Goal: Task Accomplishment & Management: Manage account settings

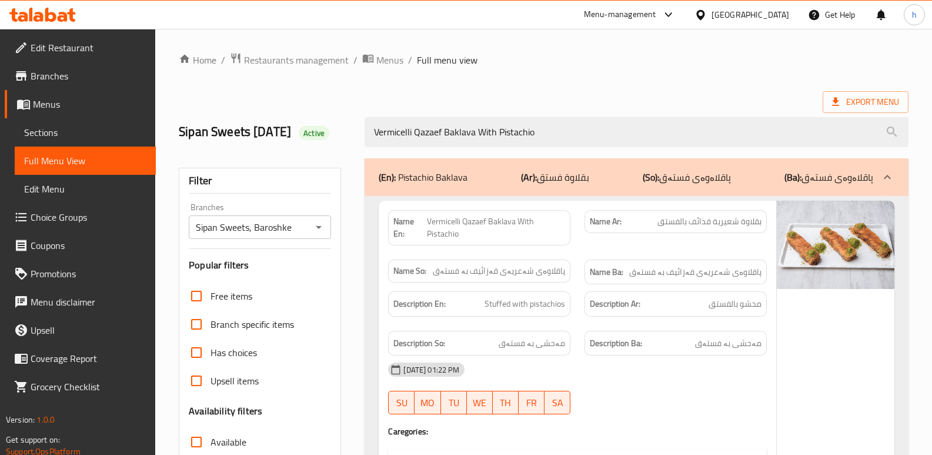
click at [54, 15] on icon at bounding box center [50, 15] width 11 height 14
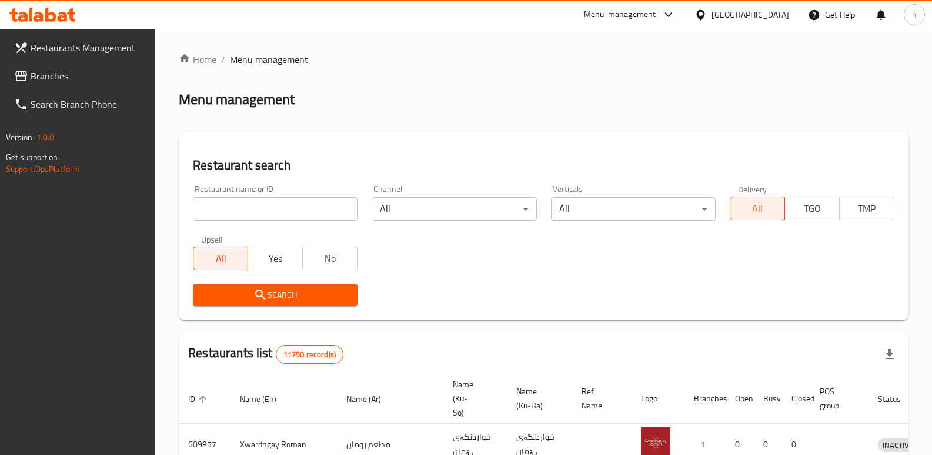
click at [79, 79] on span "Branches" at bounding box center [89, 76] width 116 height 14
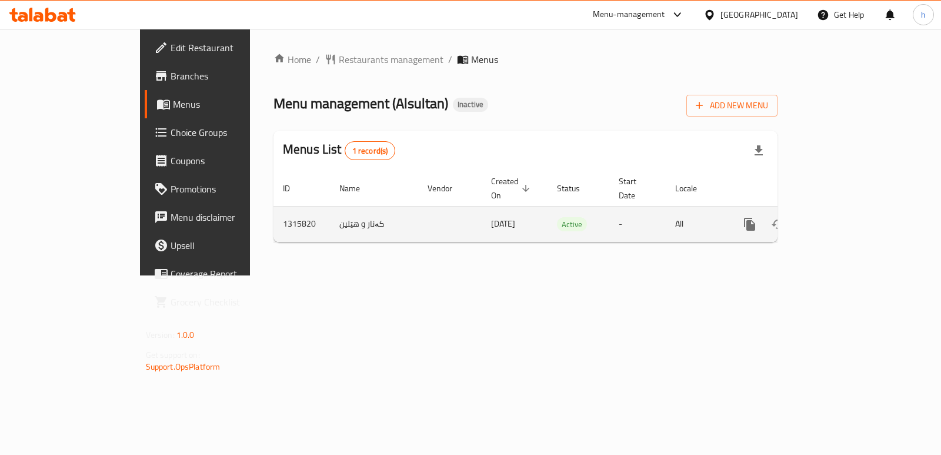
click at [842, 217] on icon "enhanced table" at bounding box center [834, 224] width 14 height 14
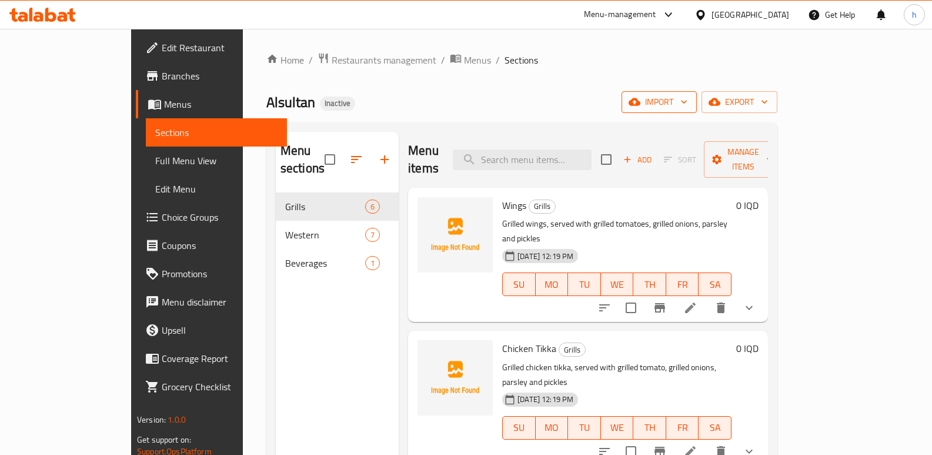
click at [687, 101] on span "import" at bounding box center [659, 102] width 56 height 15
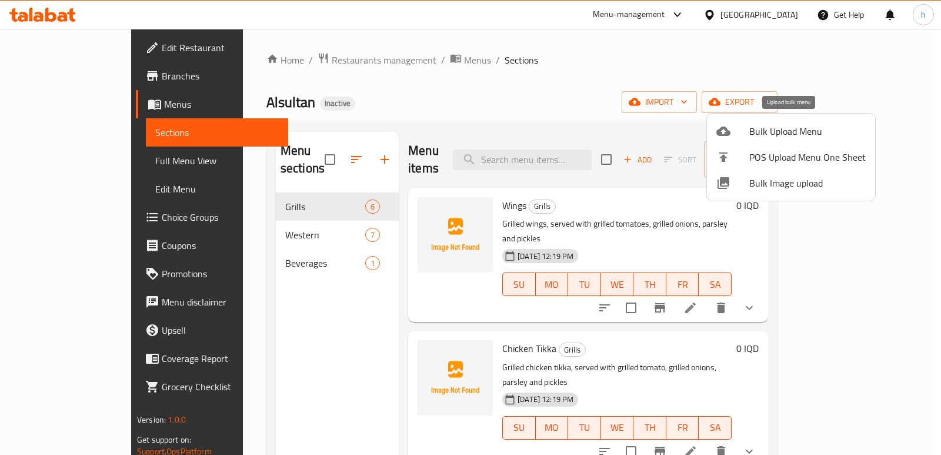
click at [757, 133] on span "Bulk Upload Menu" at bounding box center [807, 131] width 116 height 14
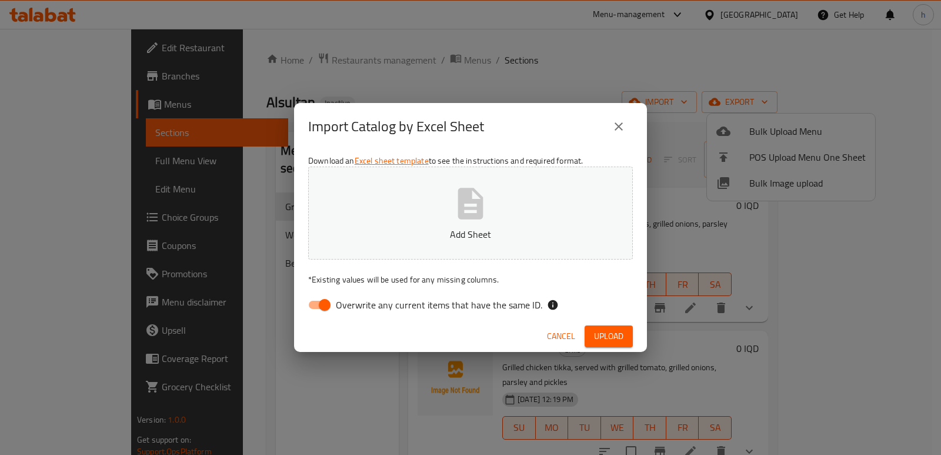
click at [316, 303] on input "Overwrite any current items that have the same ID." at bounding box center [324, 304] width 67 height 22
checkbox input "false"
click at [426, 237] on p "Add Sheet" at bounding box center [470, 234] width 288 height 14
click at [602, 332] on span "Upload" at bounding box center [608, 336] width 29 height 15
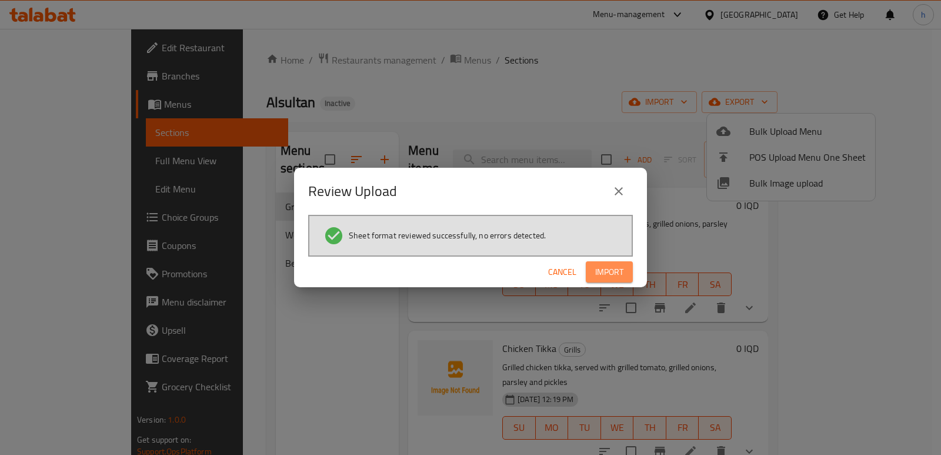
click at [626, 274] on button "Import" at bounding box center [609, 272] width 47 height 22
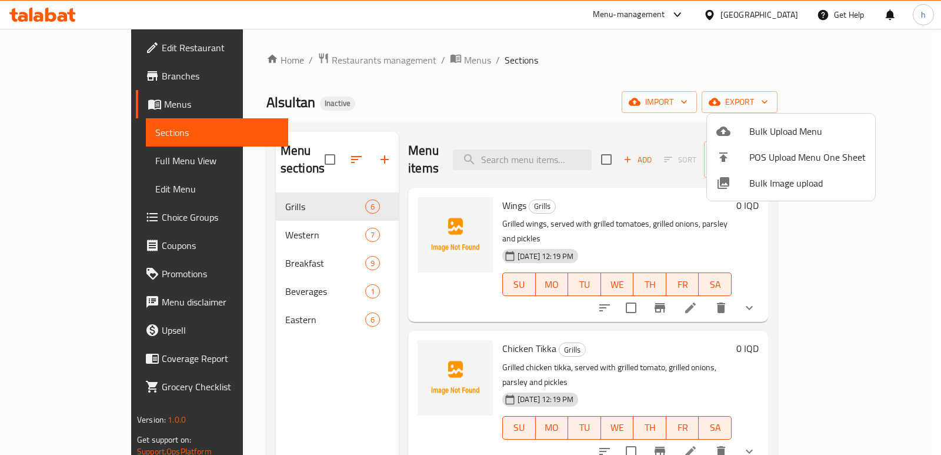
click at [248, 372] on div at bounding box center [470, 227] width 941 height 455
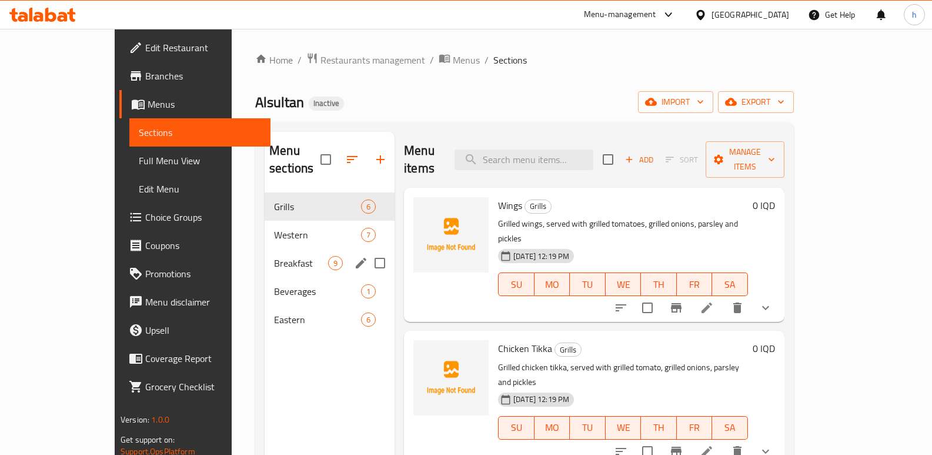
click at [265, 252] on div "Breakfast 9" at bounding box center [330, 263] width 130 height 28
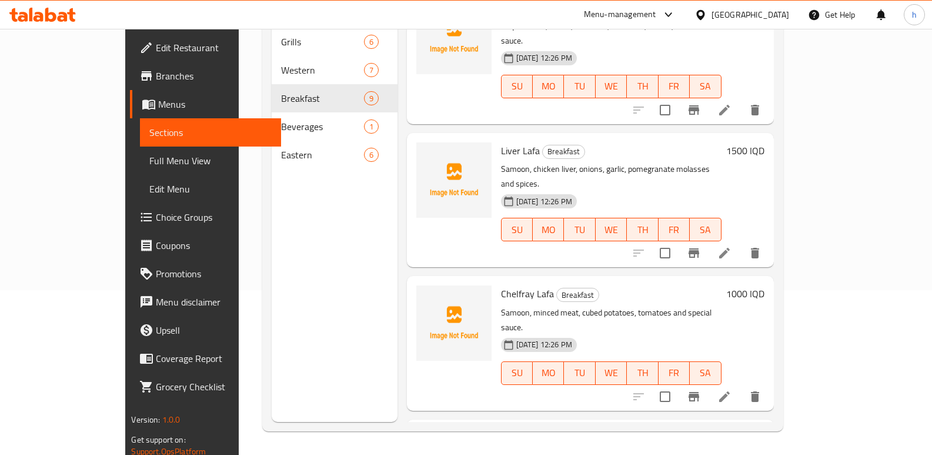
scroll to position [731, 0]
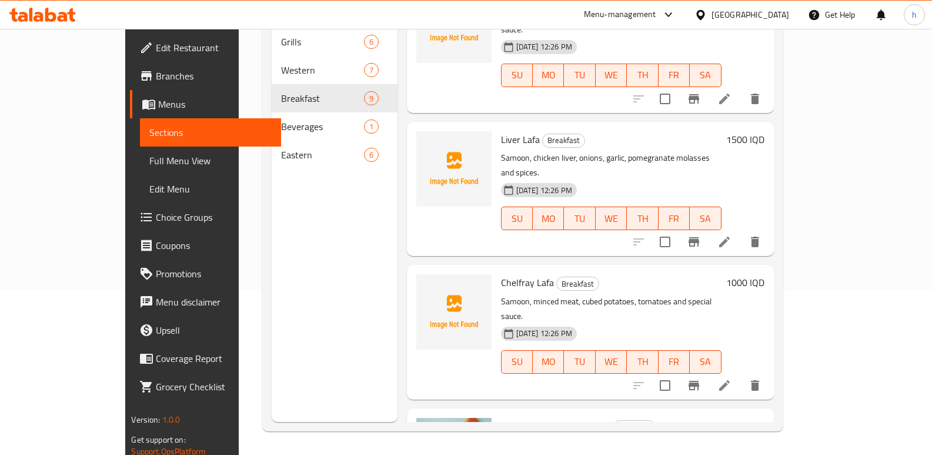
click at [514, 273] on span "Chelfray Lafa" at bounding box center [527, 282] width 53 height 18
copy span "Lafa"
click at [806, 259] on div "Home / Restaurants management / Menus / Sections Alsultan Inactive import expor…" at bounding box center [522, 159] width 567 height 590
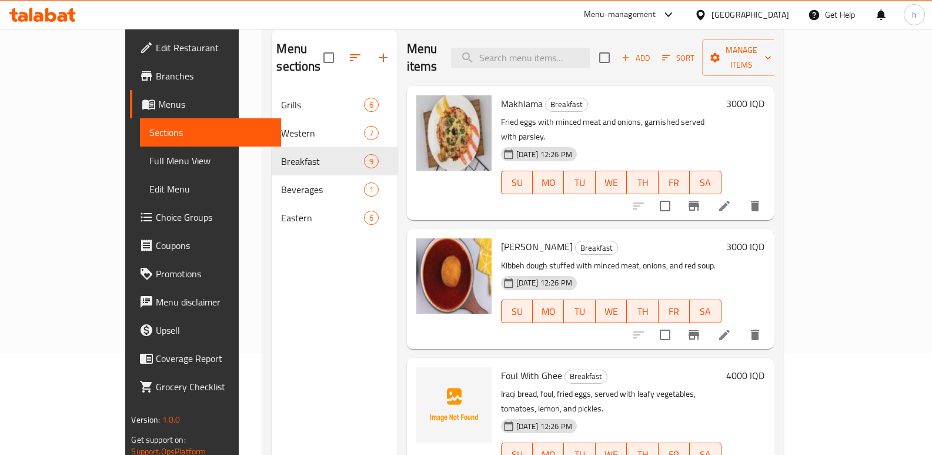
scroll to position [0, 0]
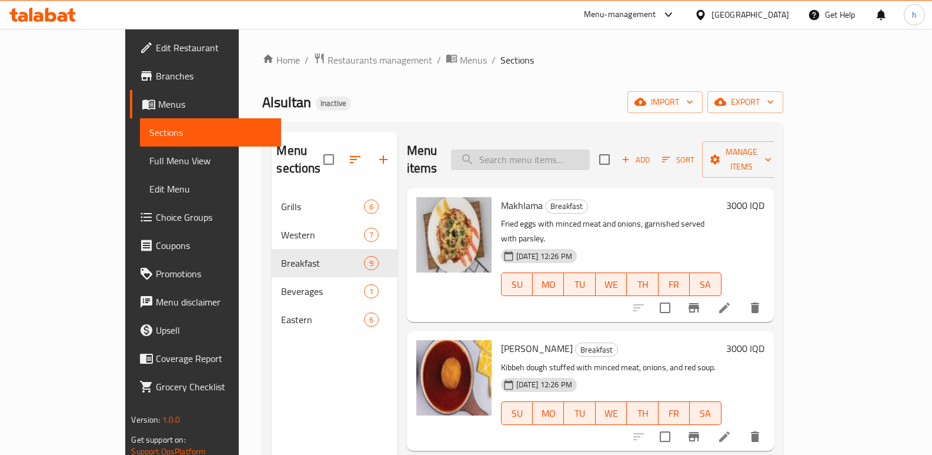
click at [590, 149] on input "search" at bounding box center [520, 159] width 139 height 21
paste input "Lafa"
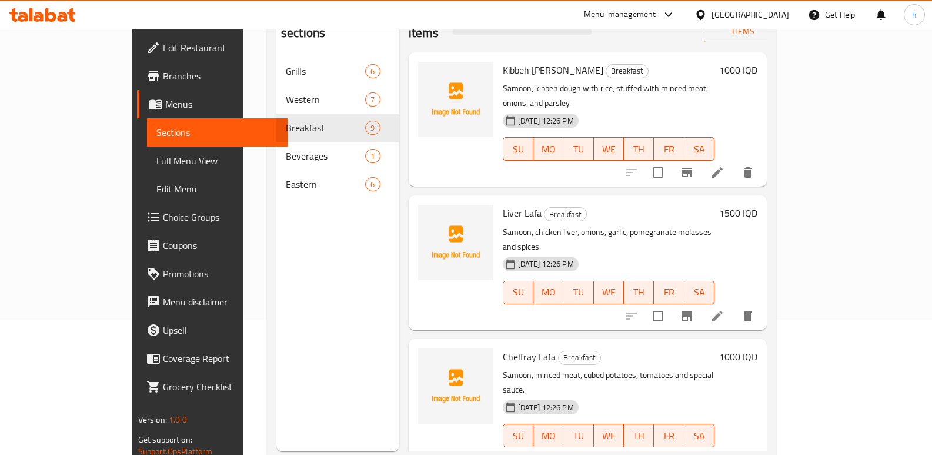
scroll to position [139, 0]
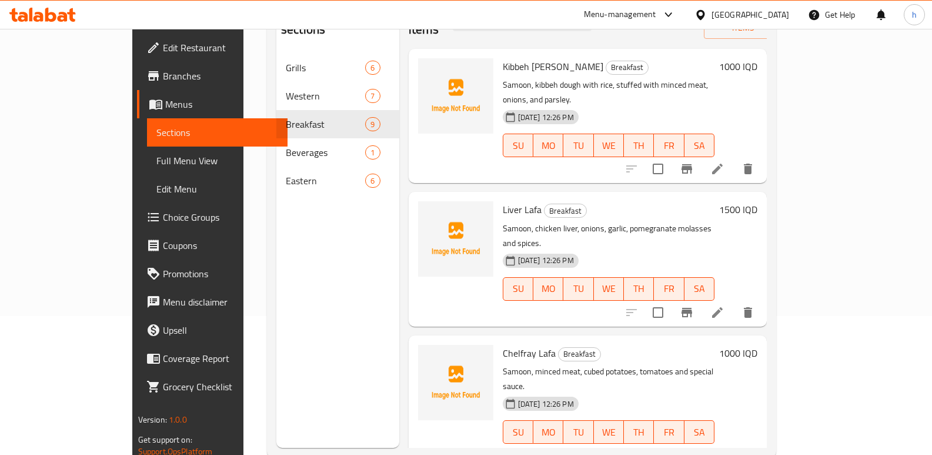
type input "Lafa"
click at [724, 448] on icon at bounding box center [717, 455] width 14 height 14
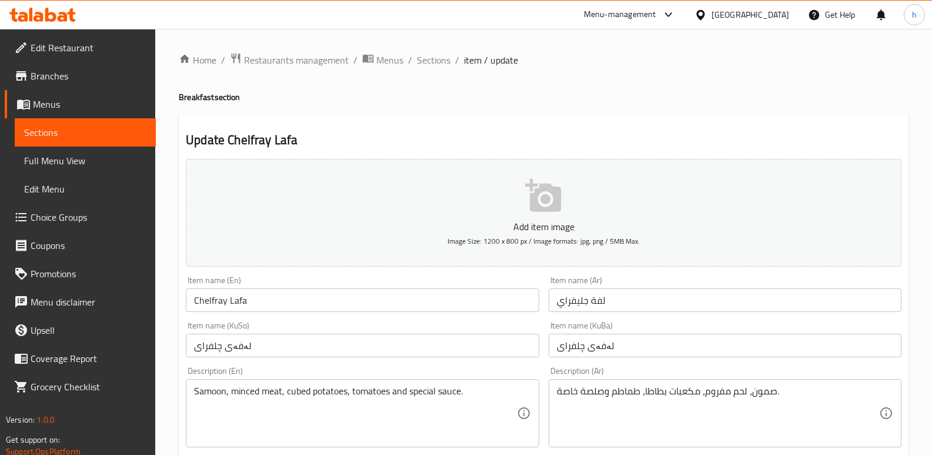
click at [242, 301] on input "Chelfray Lafa" at bounding box center [362, 300] width 353 height 24
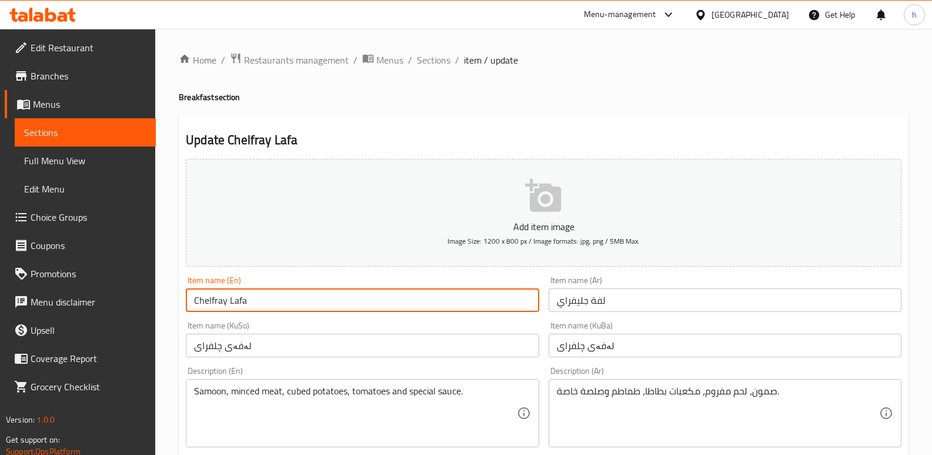
click at [242, 301] on input "Chelfray Lafa" at bounding box center [362, 300] width 353 height 24
click at [242, 301] on input "Chelfray Sandwich" at bounding box center [362, 300] width 353 height 24
type input "Chelfray Sandwich"
click at [343, 281] on div "Item name (En) Chelfray Sandwich Item name (En)" at bounding box center [362, 294] width 353 height 36
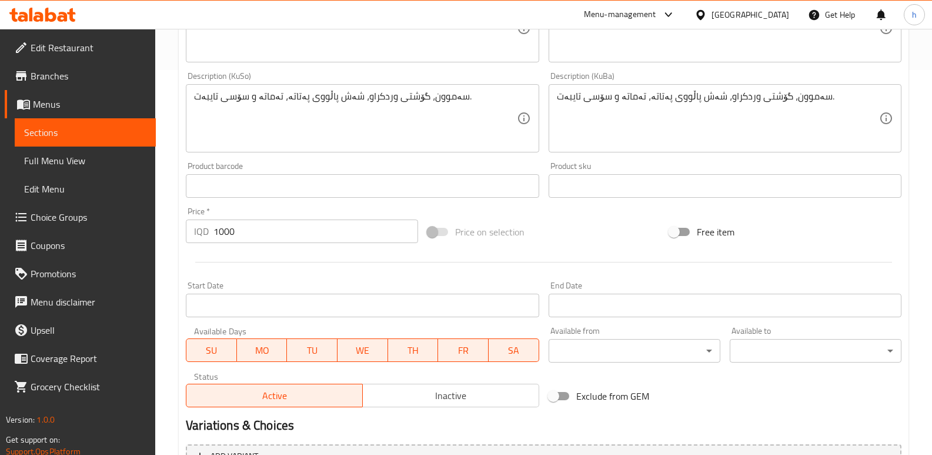
scroll to position [512, 0]
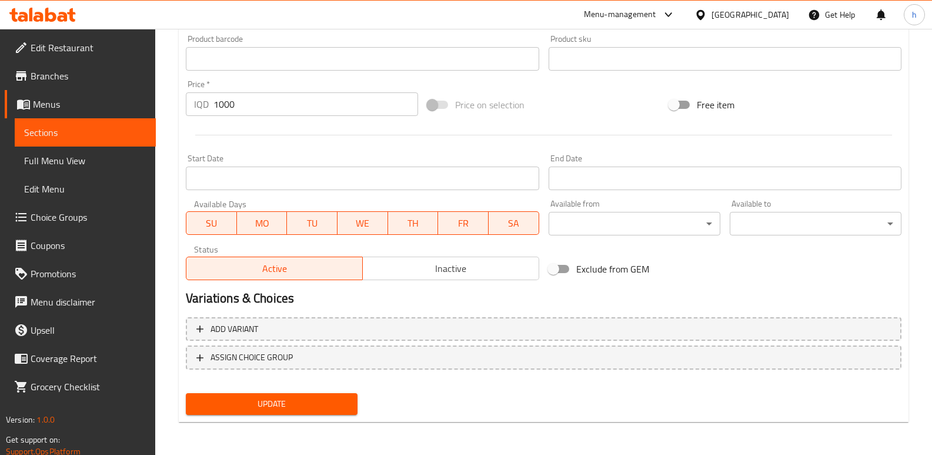
click at [289, 392] on div "Update" at bounding box center [271, 403] width 181 height 31
click at [296, 412] on button "Update" at bounding box center [272, 404] width 172 height 22
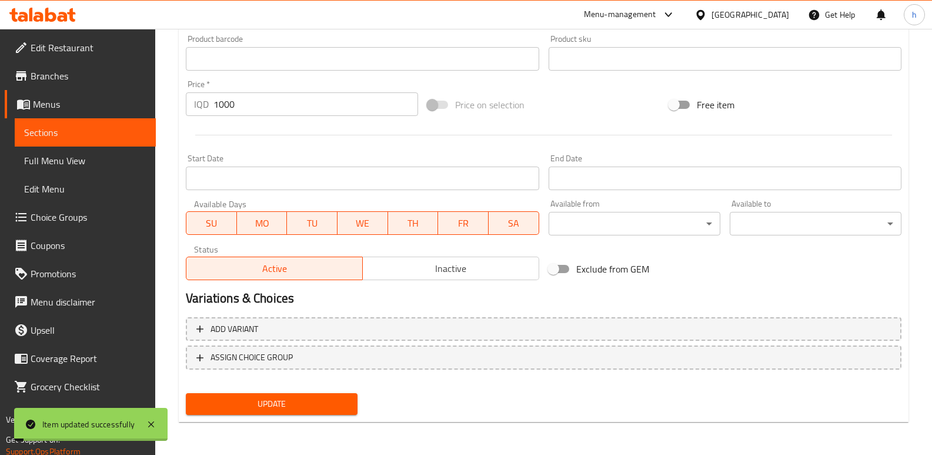
click at [138, 133] on span "Sections" at bounding box center [85, 132] width 122 height 14
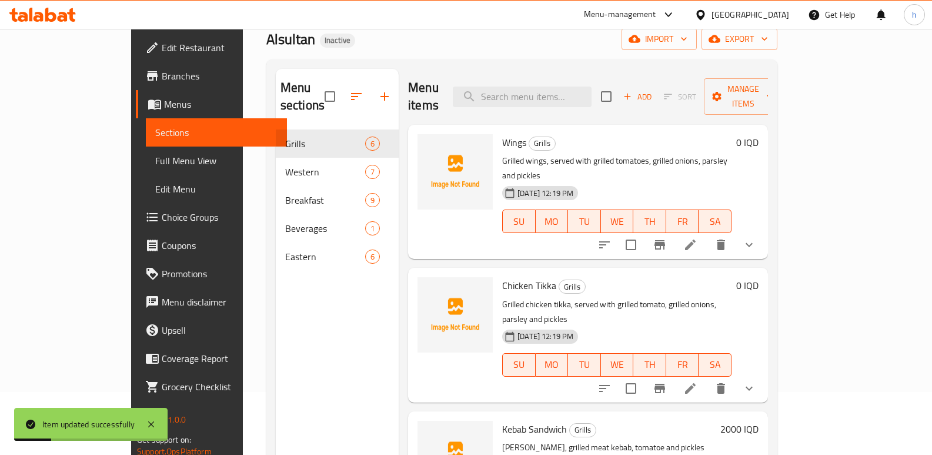
scroll to position [26, 0]
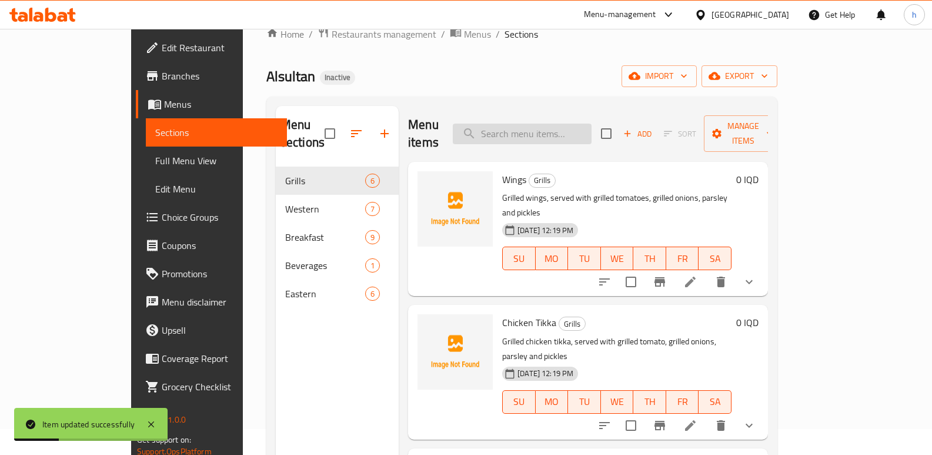
click at [592, 123] on input "search" at bounding box center [522, 133] width 139 height 21
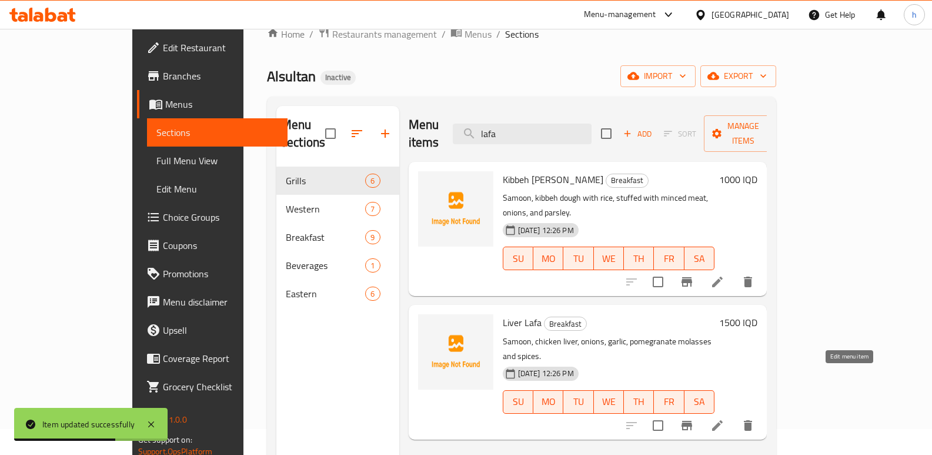
type input "lafa"
click at [723, 420] on icon at bounding box center [717, 425] width 11 height 11
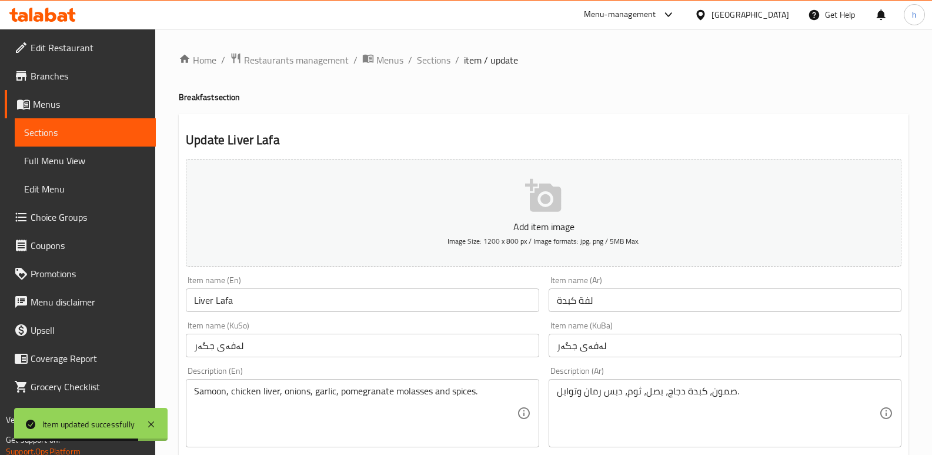
click at [228, 298] on input "Liver Lafa" at bounding box center [362, 300] width 353 height 24
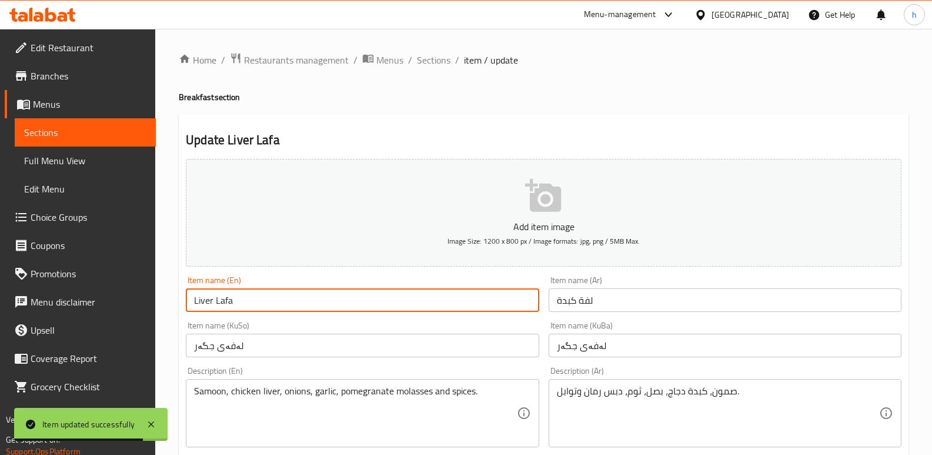
click at [228, 298] on input "Liver Lafa" at bounding box center [362, 300] width 353 height 24
paste input "Sandwich"
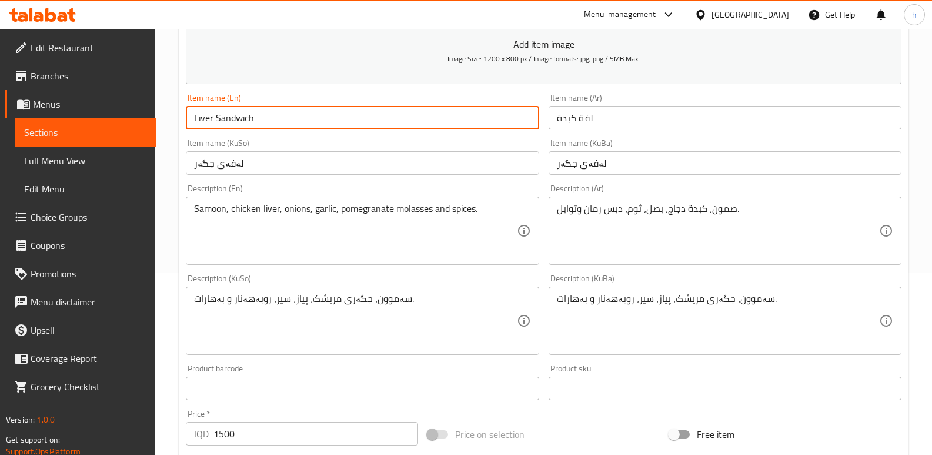
scroll to position [512, 0]
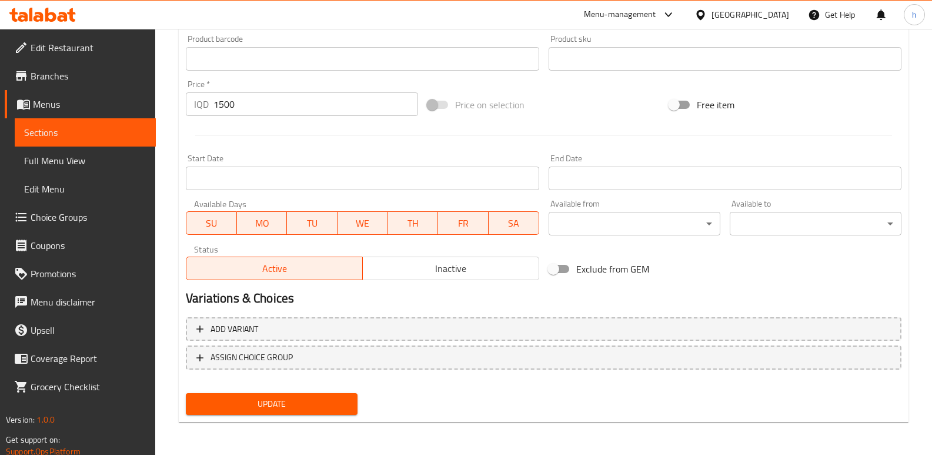
type input "Liver Sandwich"
click at [316, 395] on button "Update" at bounding box center [272, 404] width 172 height 22
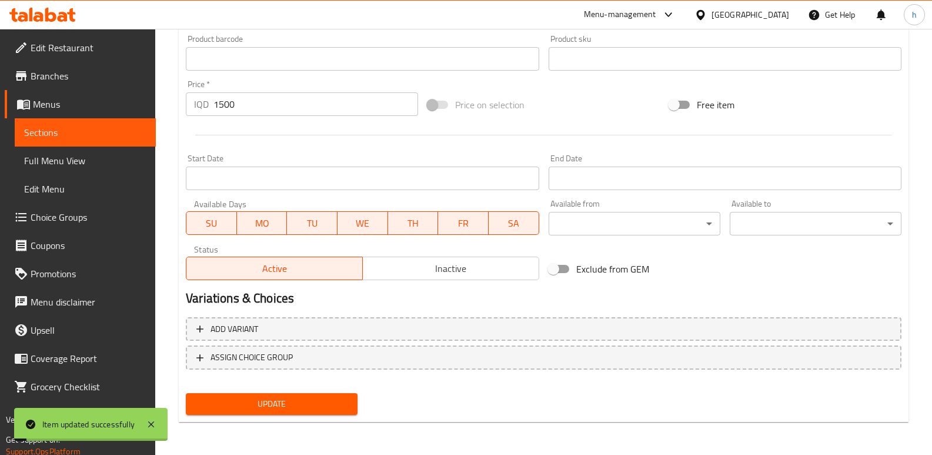
click at [139, 143] on link "Sections" at bounding box center [85, 132] width 141 height 28
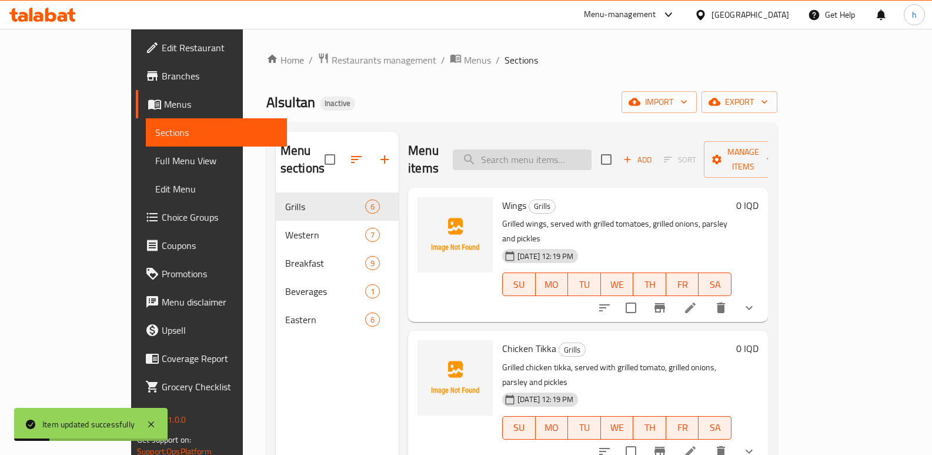
click at [564, 151] on input "search" at bounding box center [522, 159] width 139 height 21
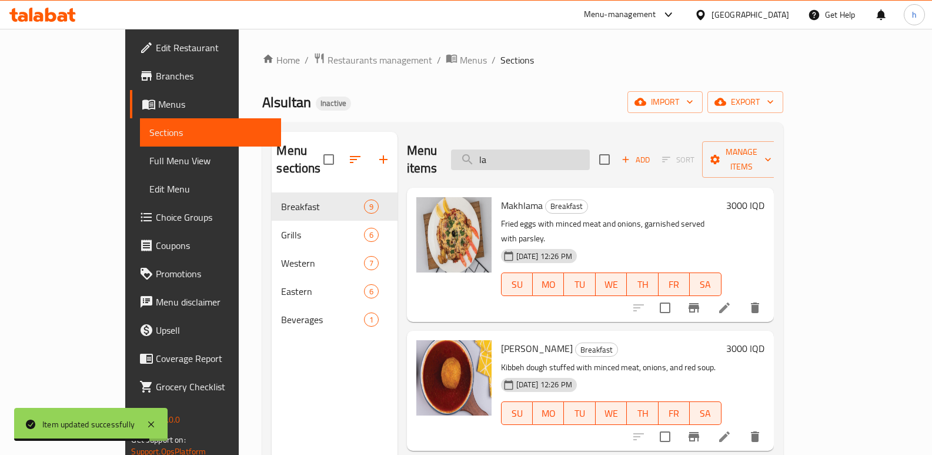
type input "l"
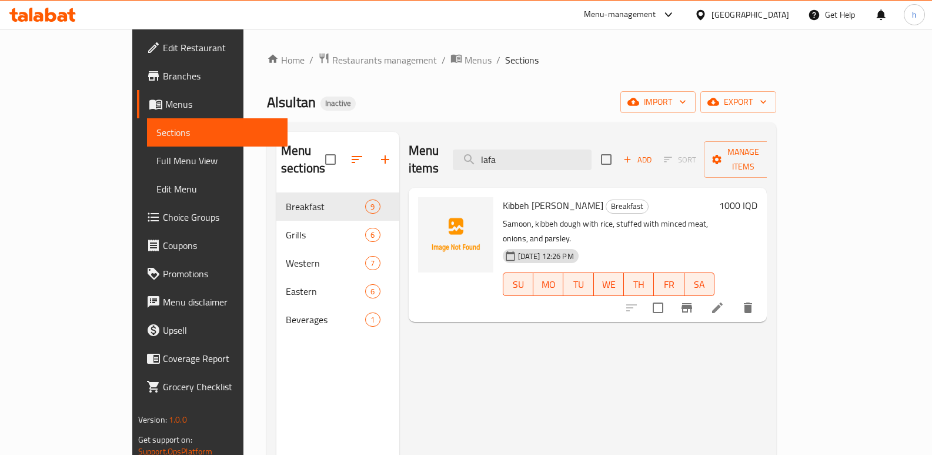
type input "lafa"
click at [724, 301] on icon at bounding box center [717, 308] width 14 height 14
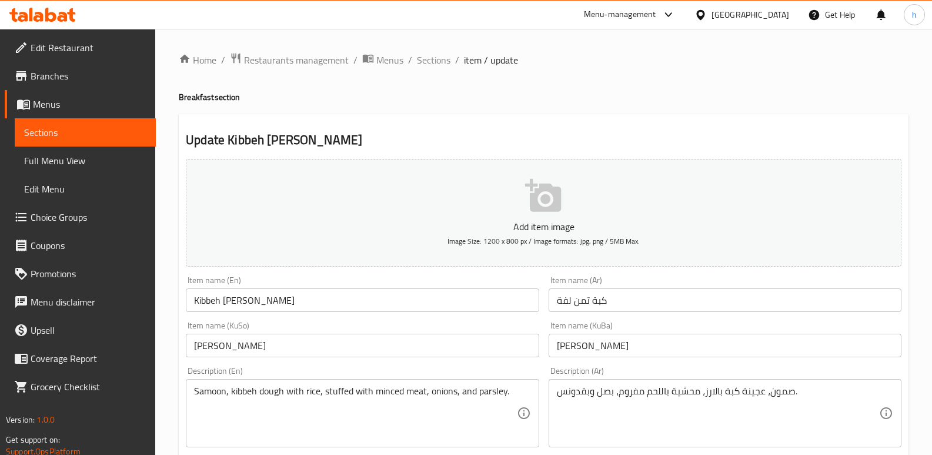
click at [249, 302] on input "Kibbeh Rice Lafa" at bounding box center [362, 300] width 353 height 24
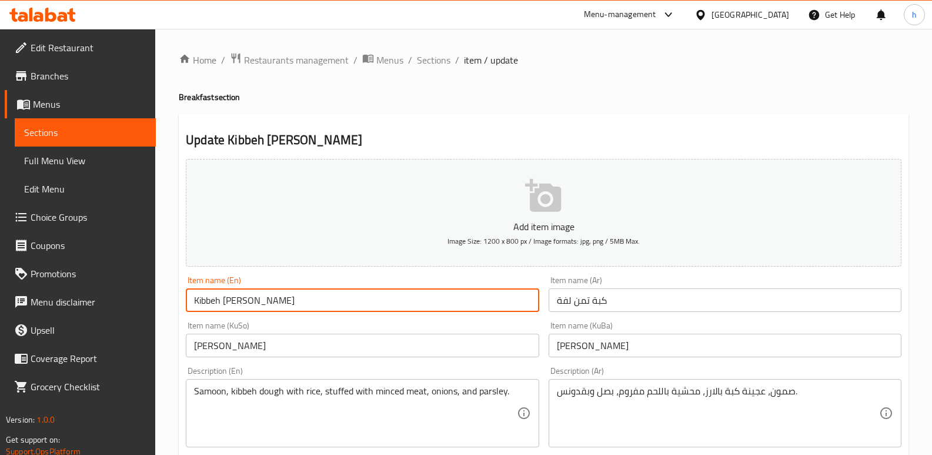
paste input "Sandwich"
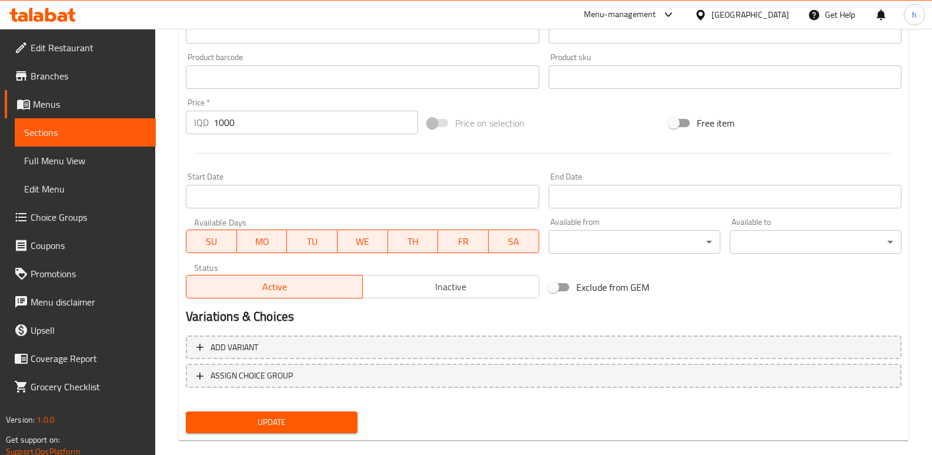
scroll to position [512, 0]
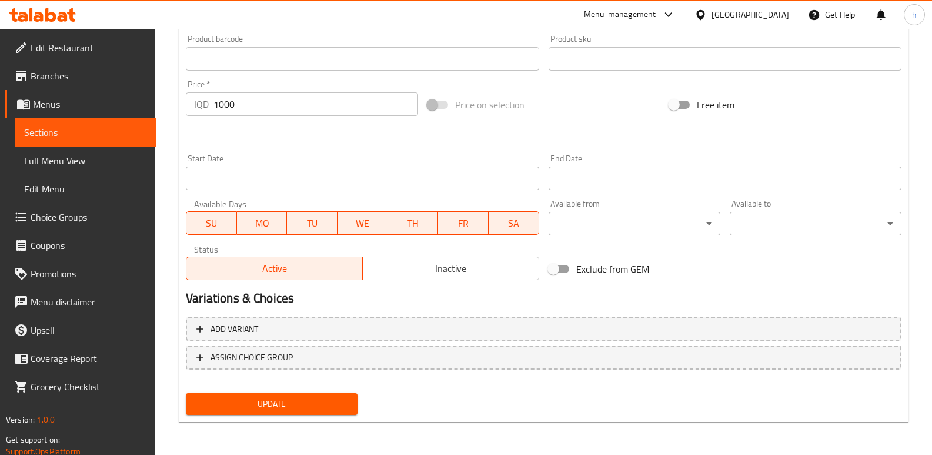
type input "Kibbeh Rice Sandwich"
click at [271, 400] on span "Update" at bounding box center [271, 403] width 153 height 15
click at [121, 122] on link "Sections" at bounding box center [85, 132] width 141 height 28
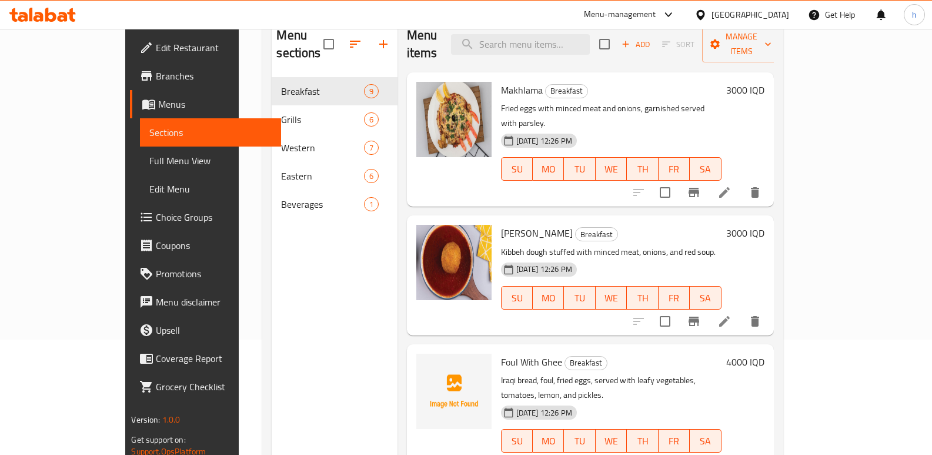
scroll to position [102, 0]
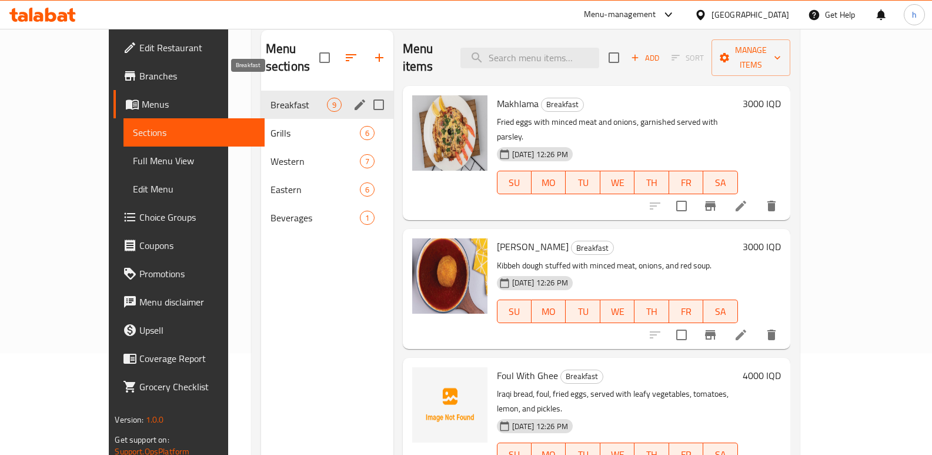
click at [271, 98] on span "Breakfast" at bounding box center [299, 105] width 56 height 14
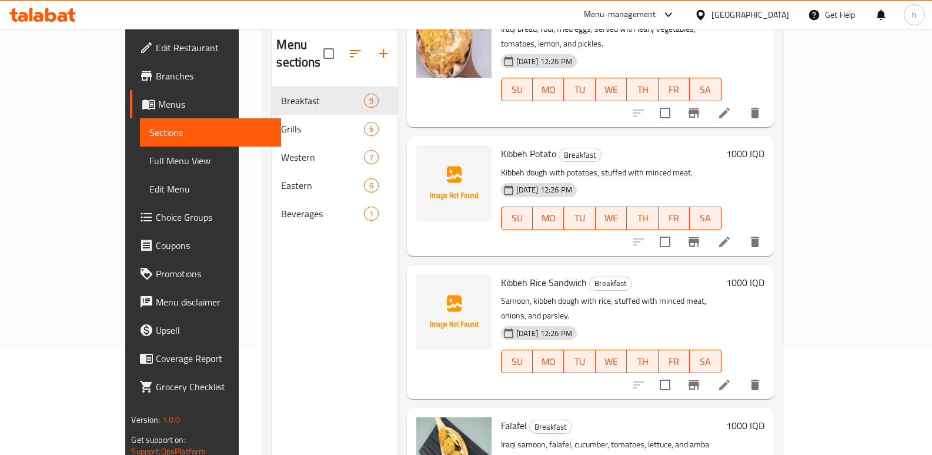
scroll to position [351, 0]
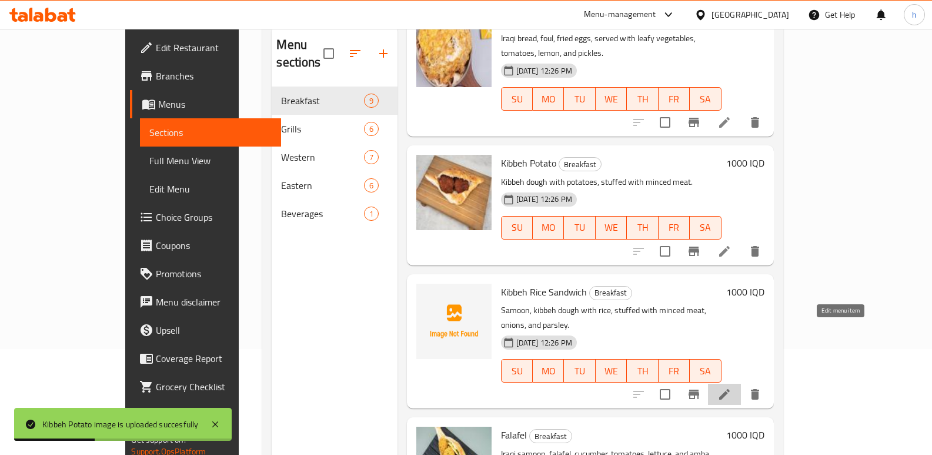
click at [730, 389] on icon at bounding box center [724, 394] width 11 height 11
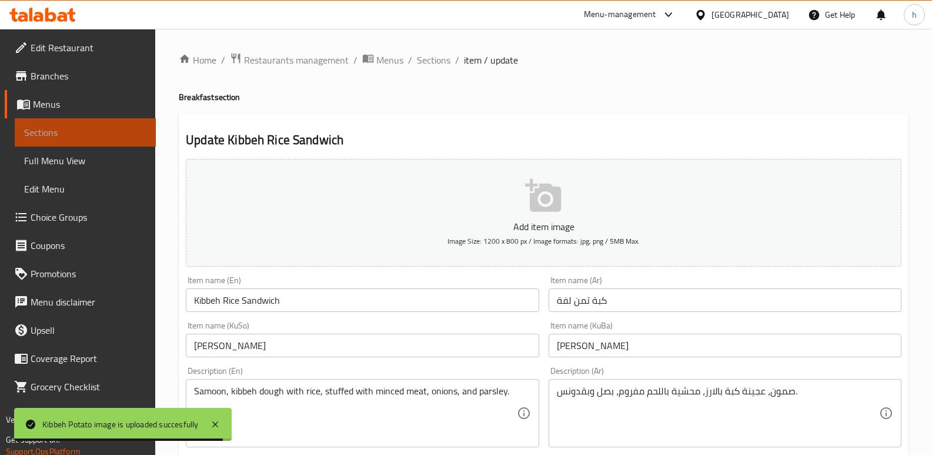
click at [126, 129] on span "Sections" at bounding box center [85, 132] width 122 height 14
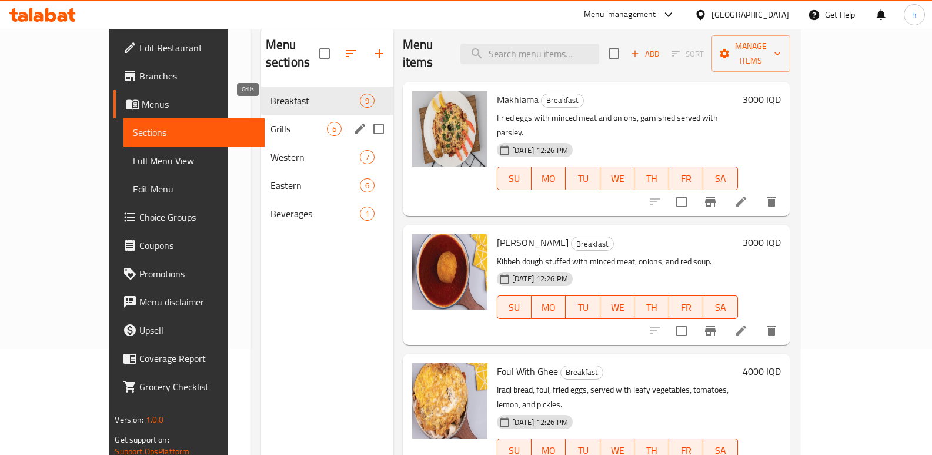
click at [271, 122] on span "Grills" at bounding box center [299, 129] width 56 height 14
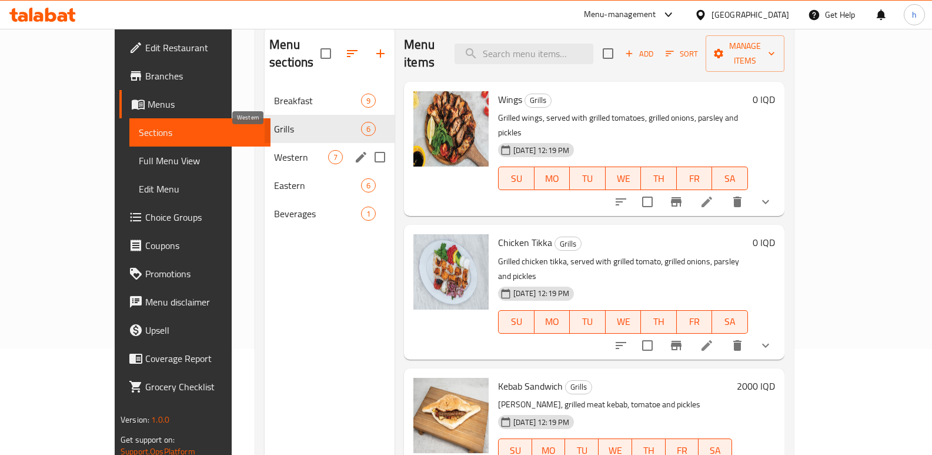
click at [274, 150] on span "Western" at bounding box center [301, 157] width 54 height 14
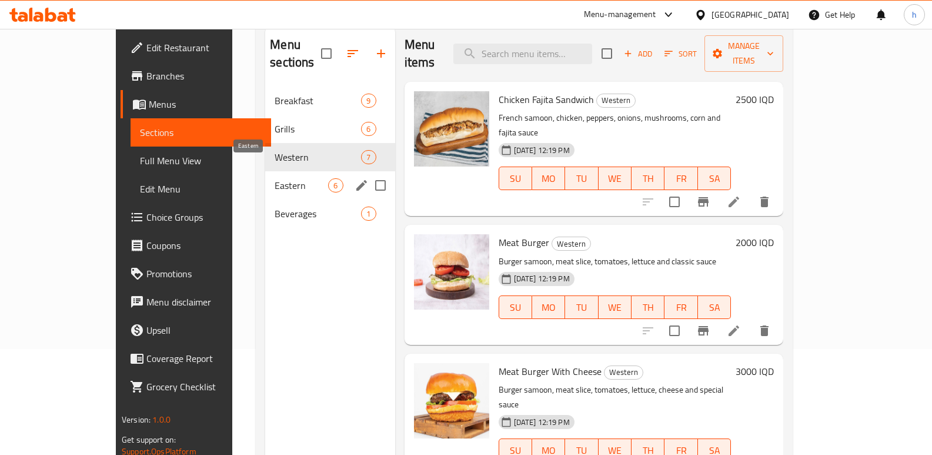
click at [275, 178] on span "Eastern" at bounding box center [302, 185] width 54 height 14
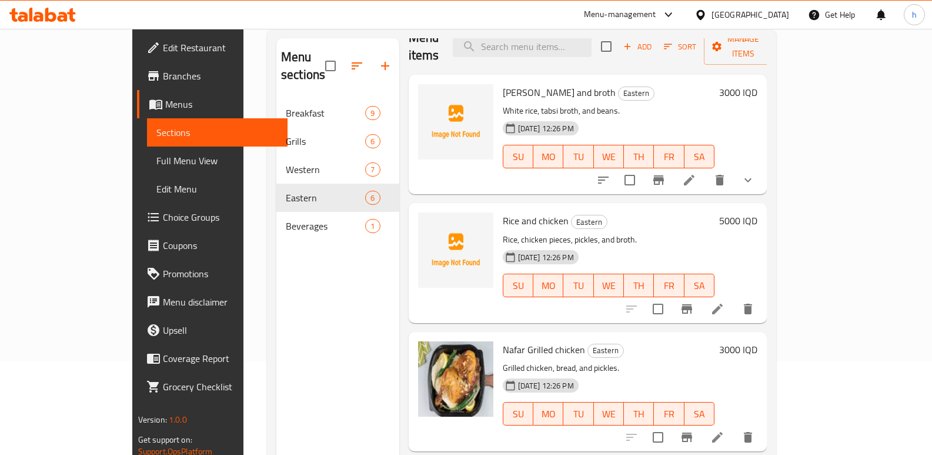
scroll to position [112, 0]
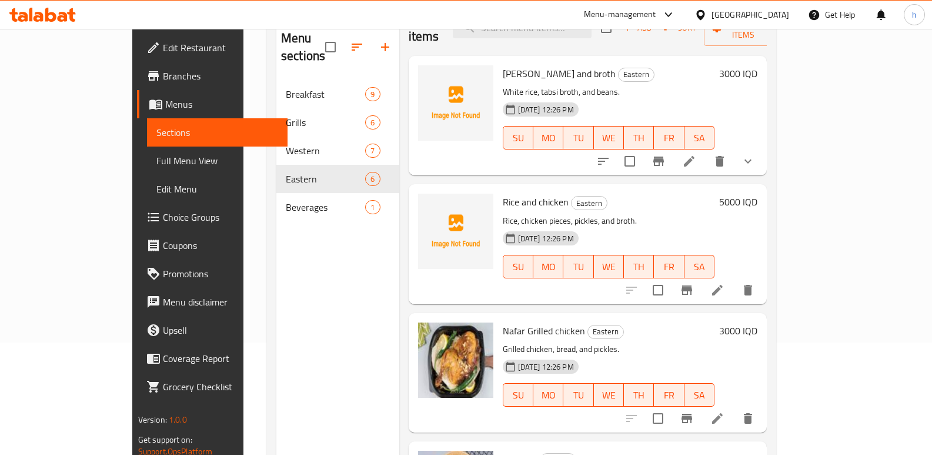
click at [276, 304] on div "Menu sections Breakfast 9 Grills 6 Western 7 Eastern 6 Beverages 1" at bounding box center [337, 246] width 123 height 455
click at [696, 154] on icon at bounding box center [689, 161] width 14 height 14
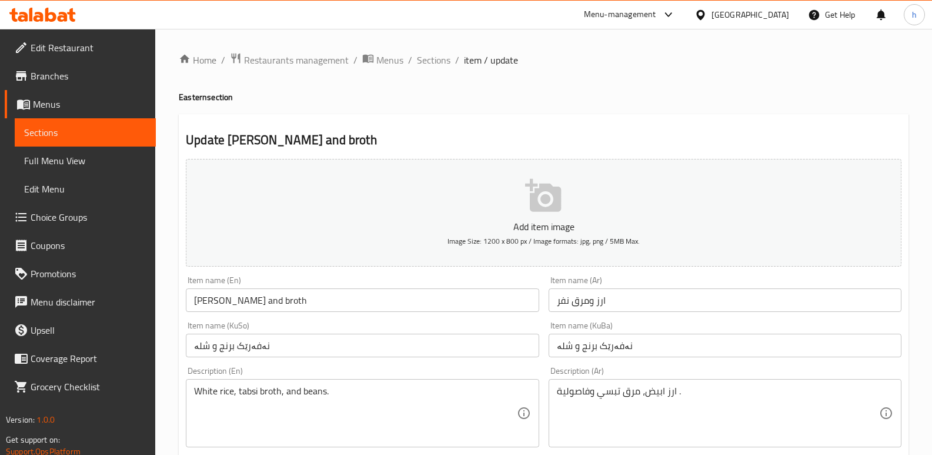
click at [241, 301] on input "Nafar Rice and broth" at bounding box center [362, 300] width 353 height 24
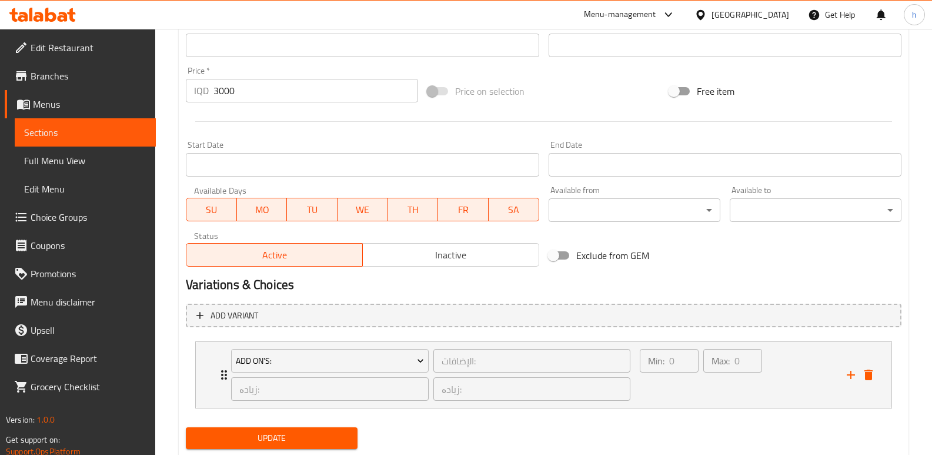
scroll to position [559, 0]
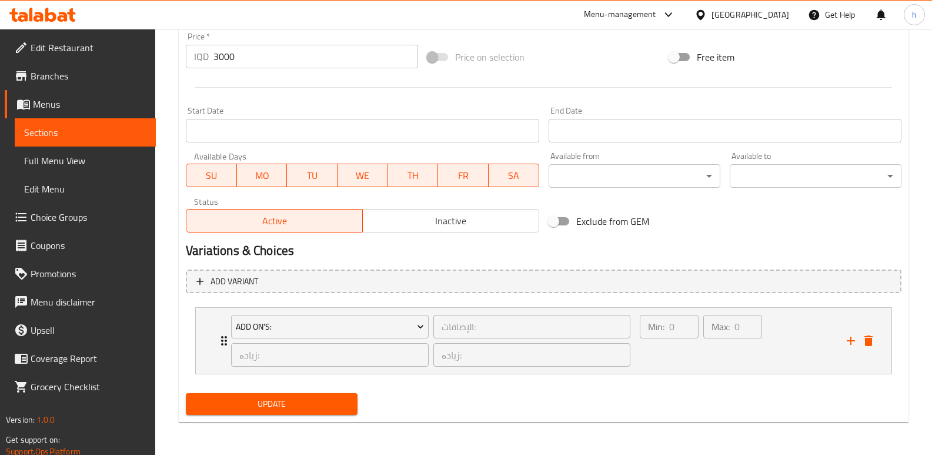
type input "Nafar Rice And Broth"
click at [340, 411] on span "Update" at bounding box center [271, 403] width 153 height 15
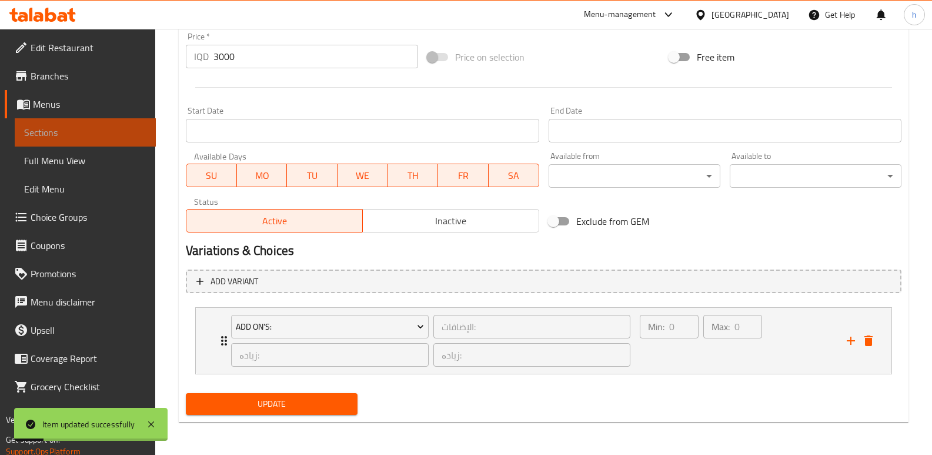
click at [129, 128] on span "Sections" at bounding box center [85, 132] width 122 height 14
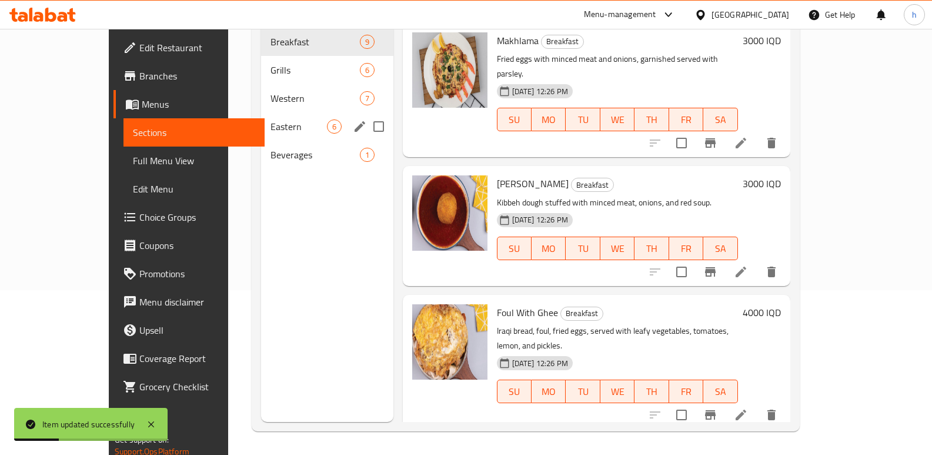
click at [271, 119] on span "Eastern" at bounding box center [299, 126] width 56 height 14
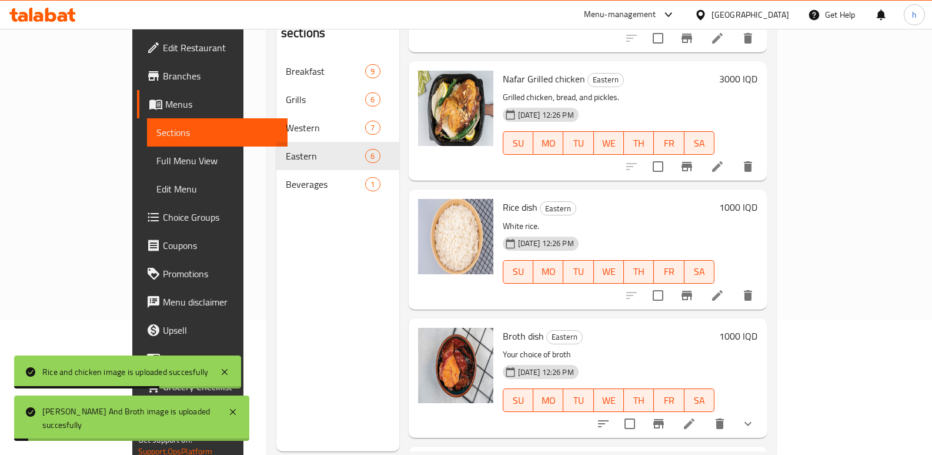
scroll to position [346, 0]
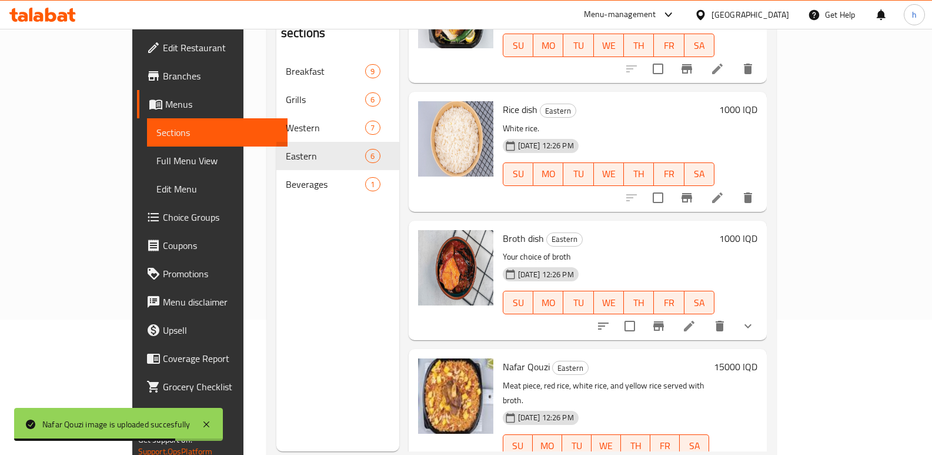
click at [163, 51] on span "Edit Restaurant" at bounding box center [221, 48] width 116 height 14
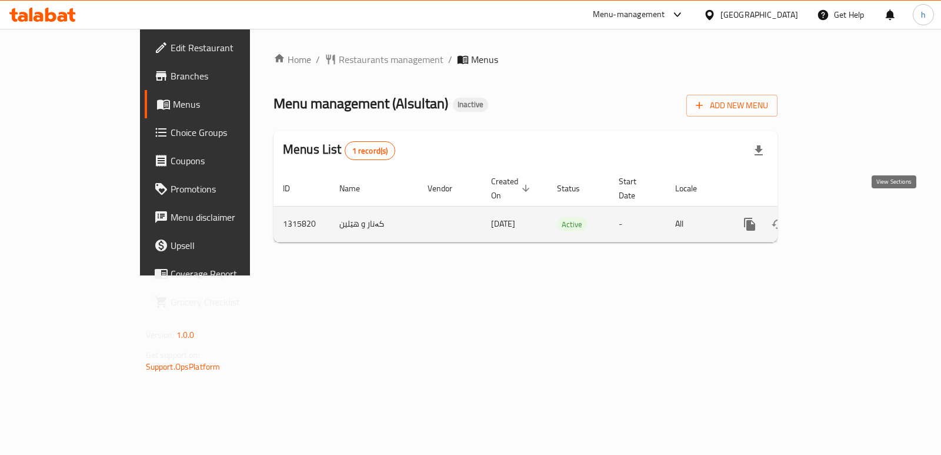
click at [842, 217] on icon "enhanced table" at bounding box center [834, 224] width 14 height 14
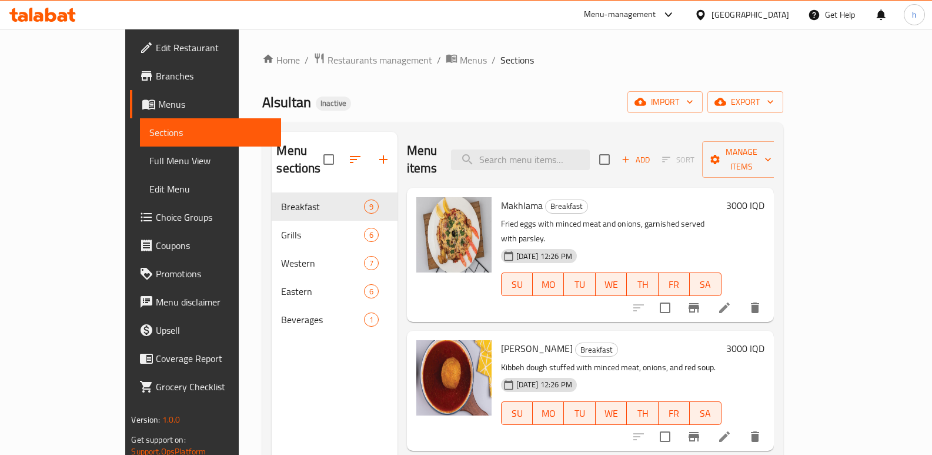
click at [149, 165] on span "Full Menu View" at bounding box center [210, 160] width 122 height 14
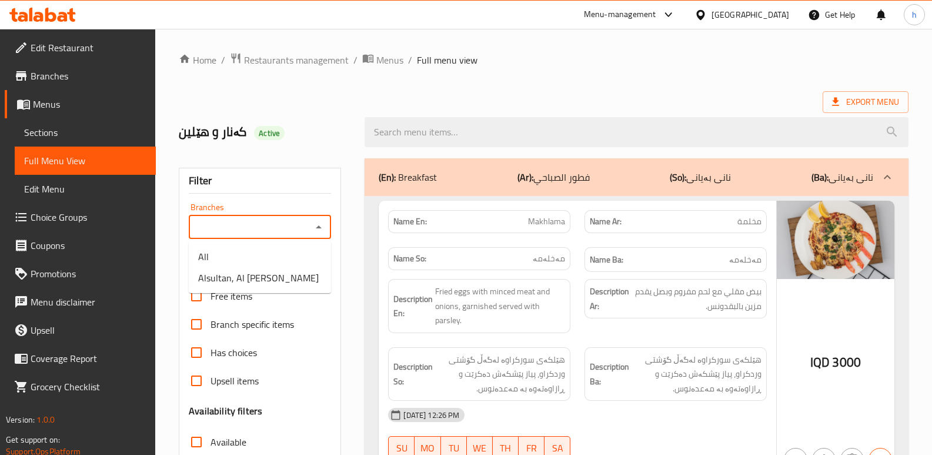
click at [235, 231] on input "Branches" at bounding box center [250, 227] width 116 height 16
click at [249, 281] on span "Alsultan, Al Dora" at bounding box center [258, 278] width 121 height 14
type input "Alsultan, Al Dora"
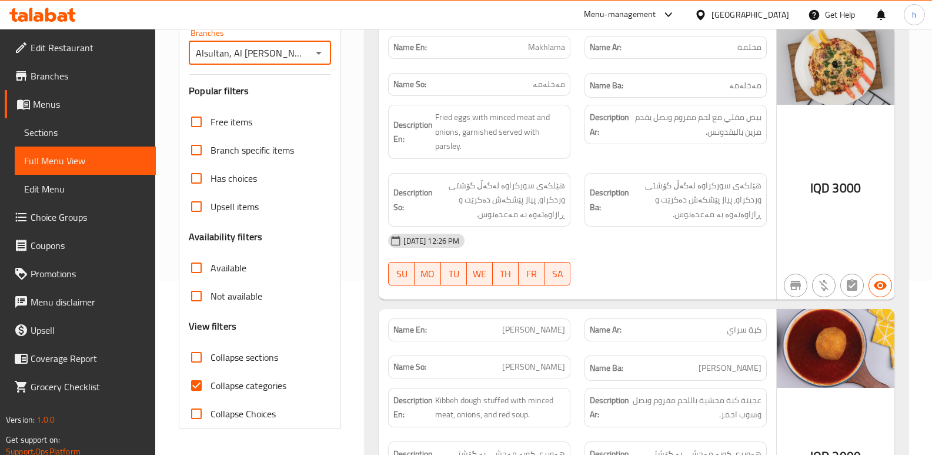
scroll to position [188, 0]
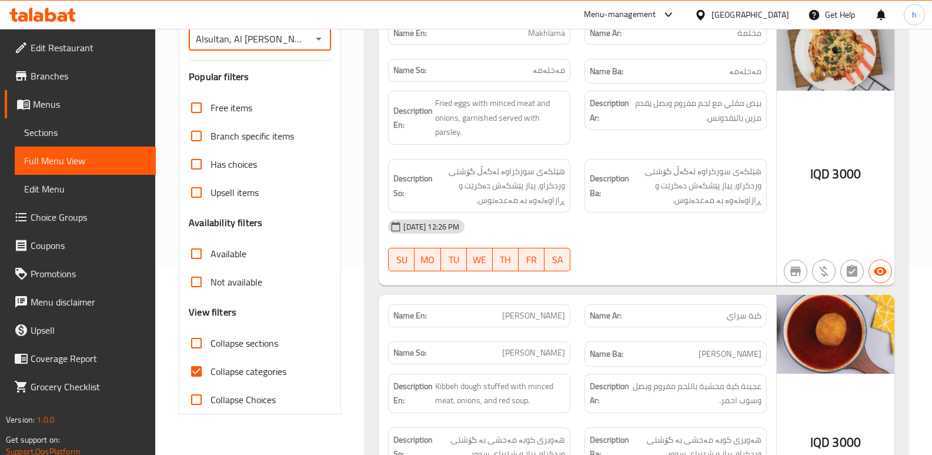
click at [196, 371] on input "Collapse categories" at bounding box center [196, 371] width 28 height 28
checkbox input "false"
click at [194, 340] on input "Collapse sections" at bounding box center [196, 343] width 28 height 28
checkbox input "true"
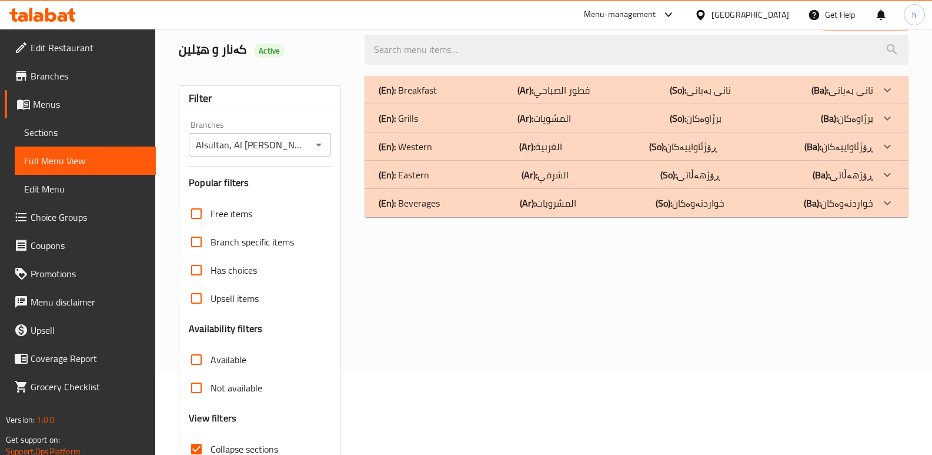
scroll to position [81, 0]
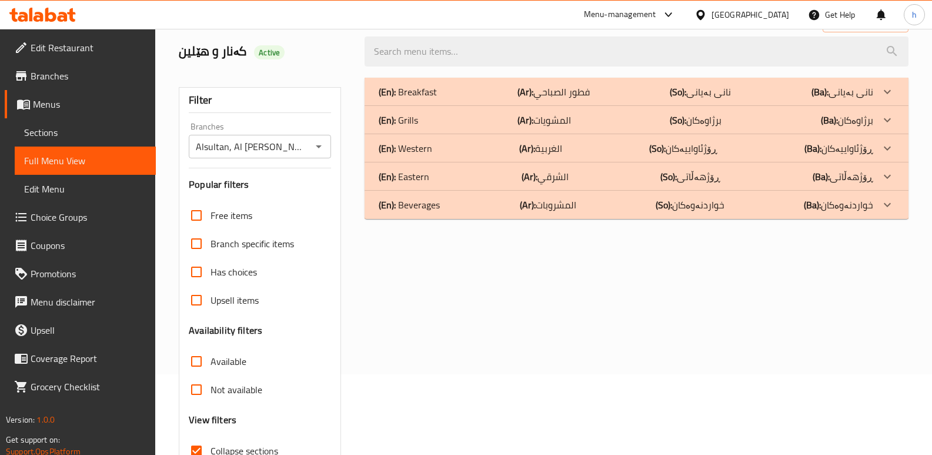
click at [492, 173] on div "(En): Eastern (Ar): الشرقي (So): ڕۆژهەڵاتی (Ba): ڕۆژهەڵاتی" at bounding box center [626, 176] width 495 height 14
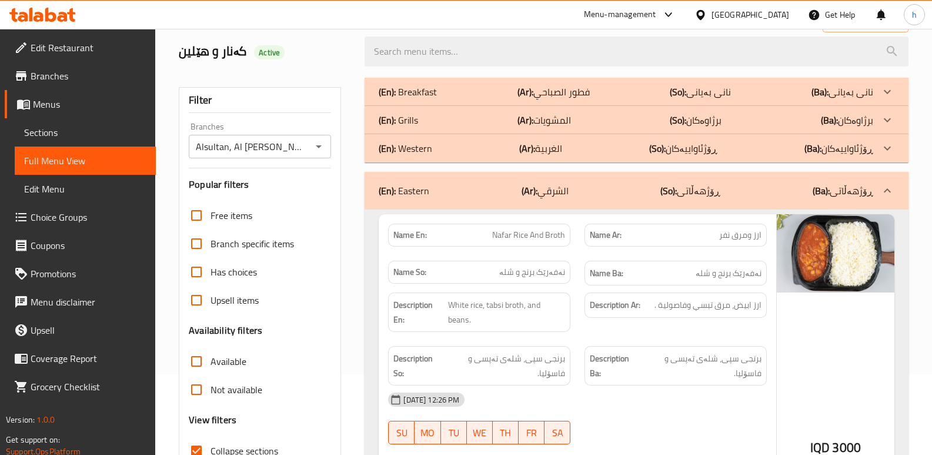
click at [490, 92] on div "(En): Breakfast (Ar): فطور الصباحي (So): نانی بەیانی (Ba): نانی بەیانی" at bounding box center [626, 92] width 495 height 14
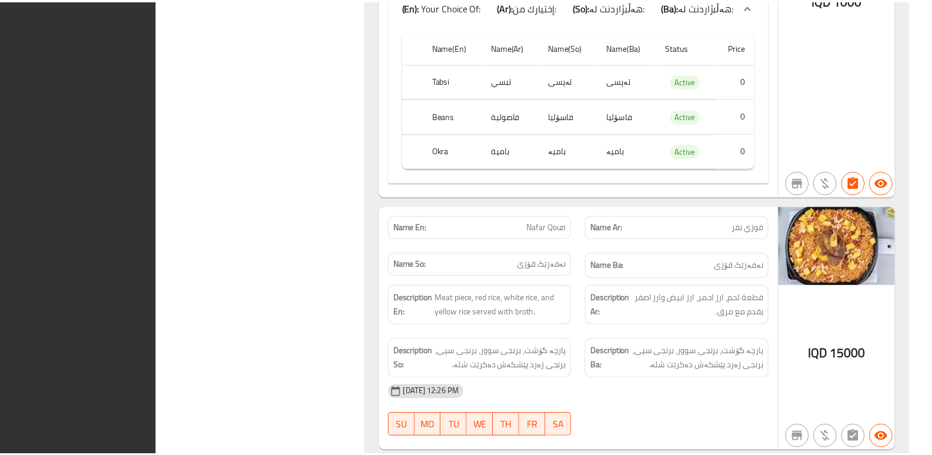
scroll to position [4074, 0]
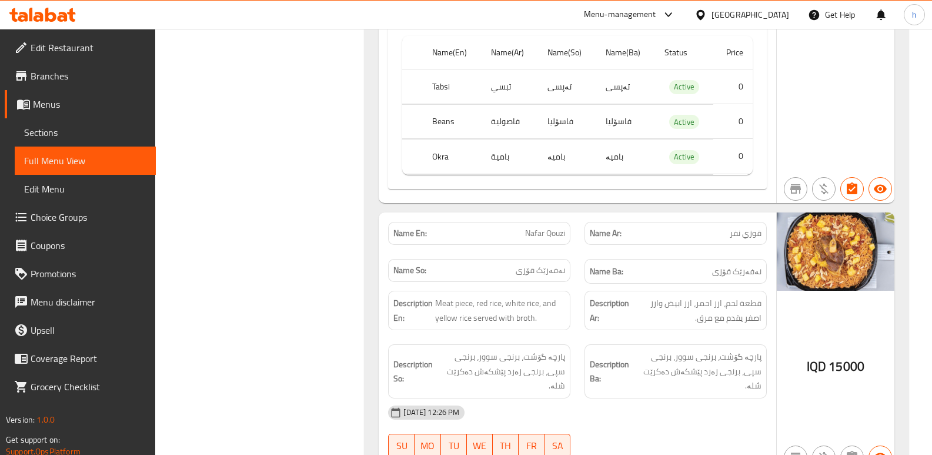
click at [56, 69] on span "Branches" at bounding box center [89, 76] width 116 height 14
